Goal: Task Accomplishment & Management: Complete application form

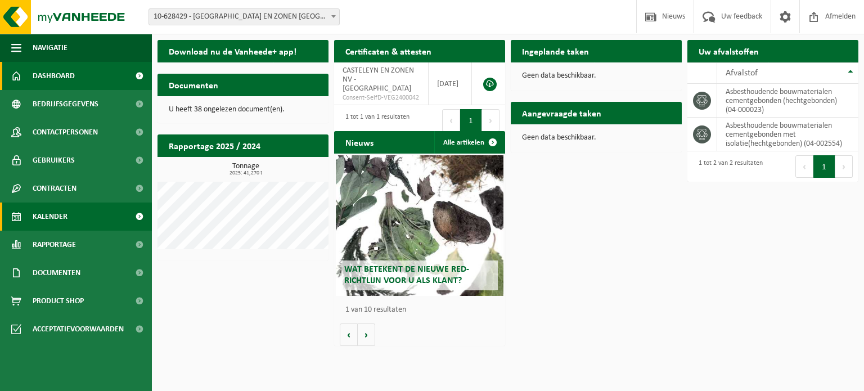
click at [54, 224] on span "Kalender" at bounding box center [50, 216] width 35 height 28
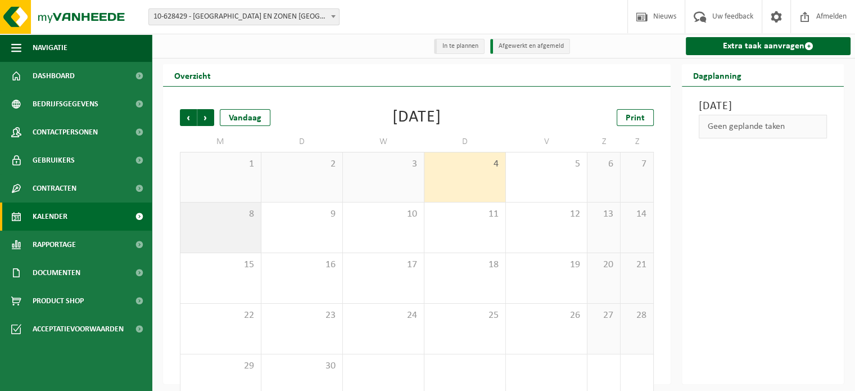
click at [202, 222] on div "8" at bounding box center [221, 227] width 80 height 50
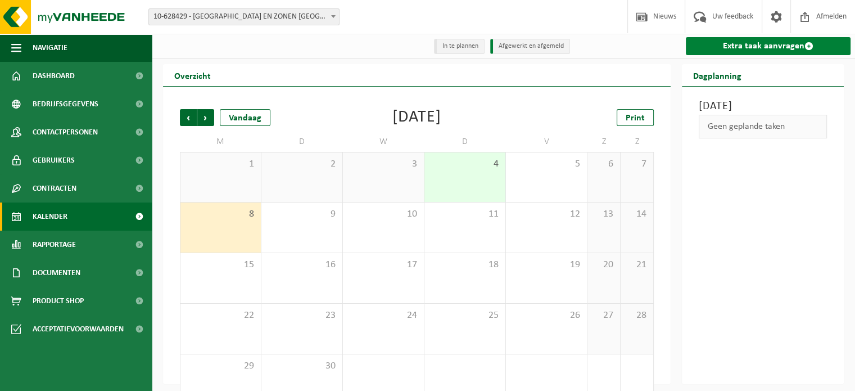
click at [776, 49] on link "Extra taak aanvragen" at bounding box center [768, 46] width 165 height 18
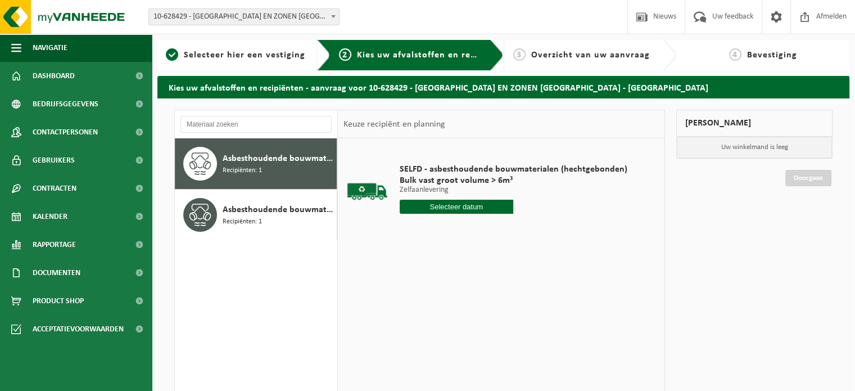
click at [461, 203] on input "text" at bounding box center [457, 207] width 114 height 14
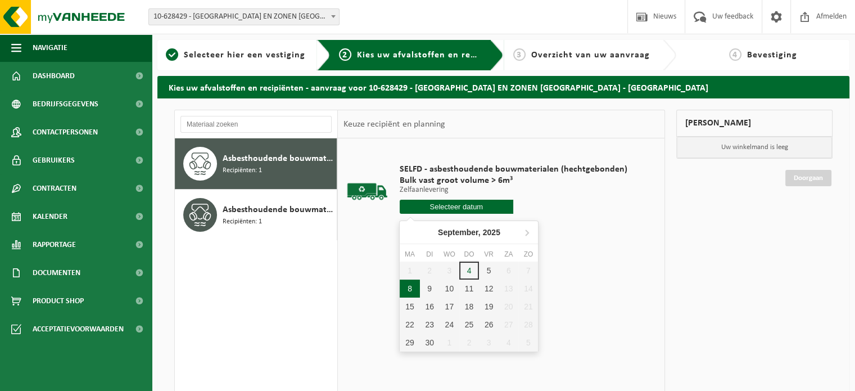
click at [409, 288] on div "8" at bounding box center [410, 288] width 20 height 18
type input "Van 2025-09-08"
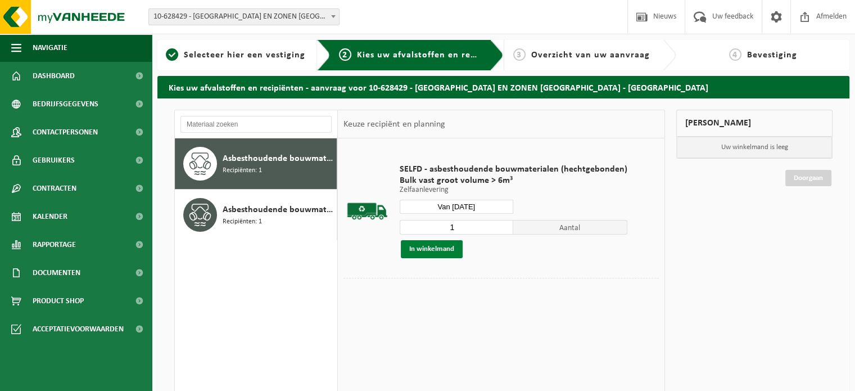
click at [443, 247] on button "In winkelmand" at bounding box center [432, 249] width 62 height 18
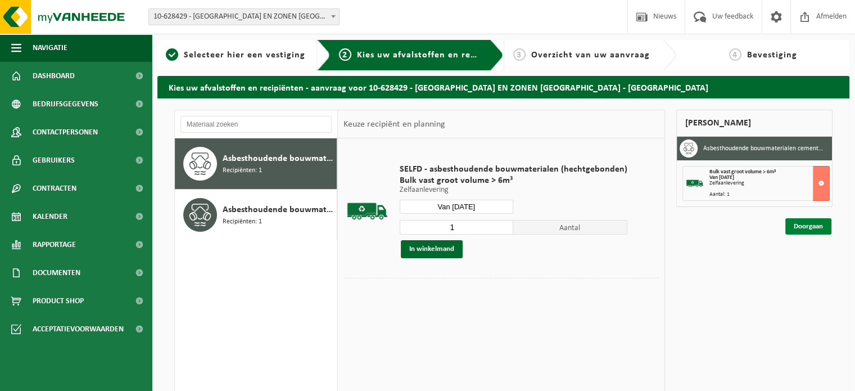
click at [810, 226] on link "Doorgaan" at bounding box center [809, 226] width 46 height 16
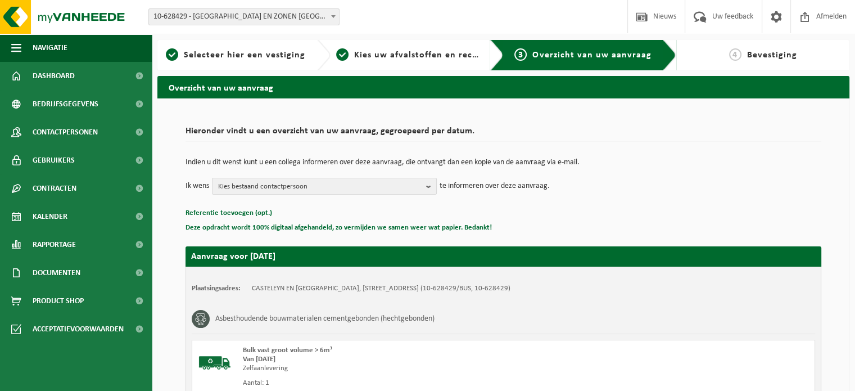
click at [637, 184] on td "Ik wens Kies bestaand contactpersoon Alles selecteren Alles deselecteren ( cast…" at bounding box center [504, 186] width 636 height 17
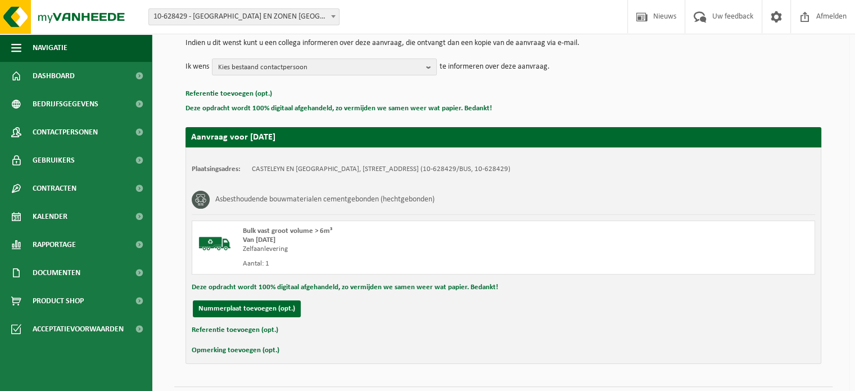
scroll to position [148, 0]
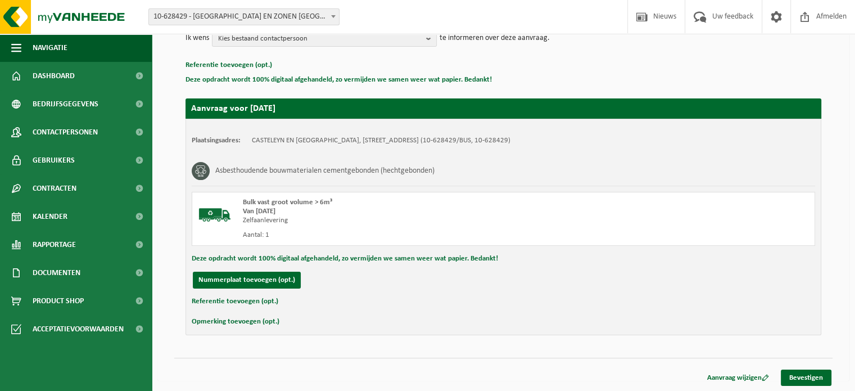
click at [246, 299] on button "Referentie toevoegen (opt.)" at bounding box center [235, 301] width 87 height 15
click at [259, 308] on input "text" at bounding box center [525, 302] width 557 height 17
type input "P-2049 - Dentergem"
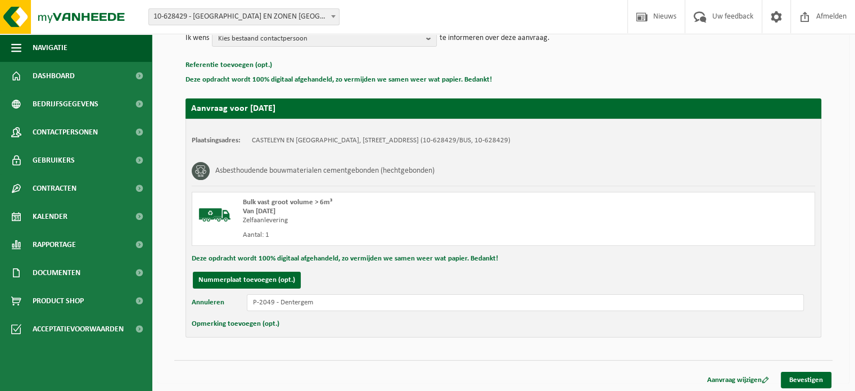
click at [249, 321] on button "Opmerking toevoegen (opt.)" at bounding box center [236, 324] width 88 height 15
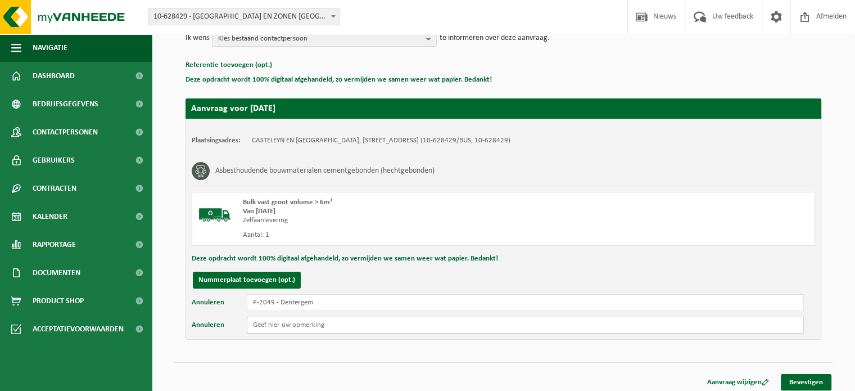
click at [265, 324] on input "text" at bounding box center [525, 325] width 557 height 17
click at [270, 306] on input "P-2049 - Dentergem" at bounding box center [525, 302] width 557 height 17
click at [274, 325] on input "text" at bounding box center [525, 325] width 557 height 17
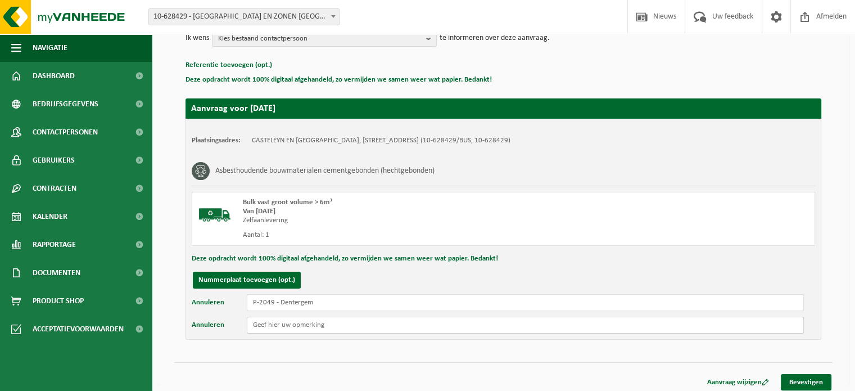
paste input "P-2049 - Dentergem"
type input "P-2049 - Dentergem"
click at [810, 382] on link "Bevestigen" at bounding box center [806, 382] width 51 height 16
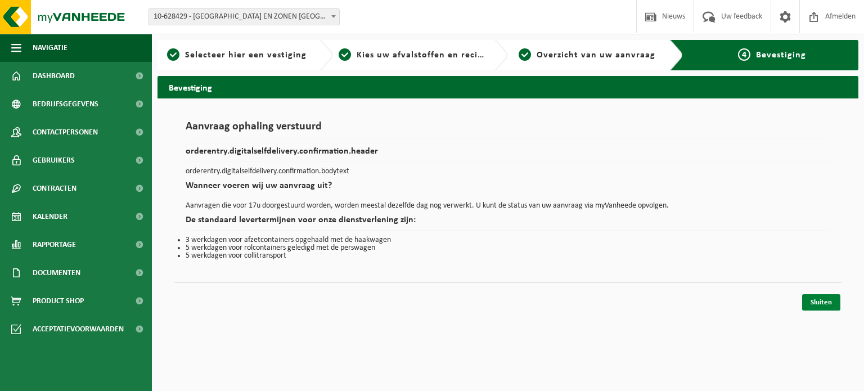
click at [819, 300] on link "Sluiten" at bounding box center [821, 302] width 38 height 16
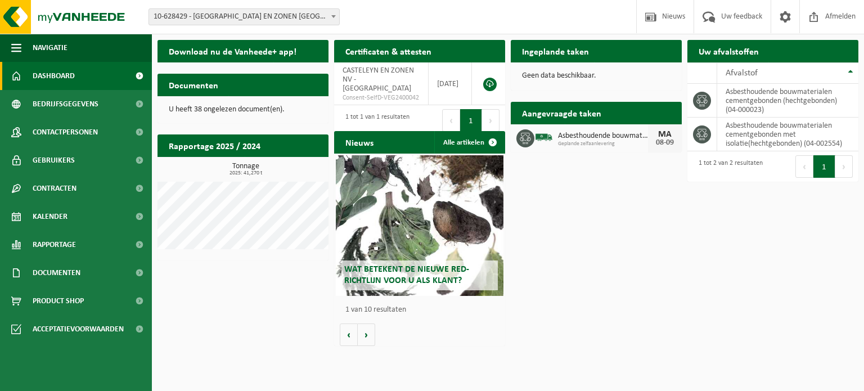
click at [554, 314] on div "Download nu de Vanheede+ app! Toon QR Certificaten & attesten Bekijk uw certifi…" at bounding box center [508, 192] width 706 height 317
